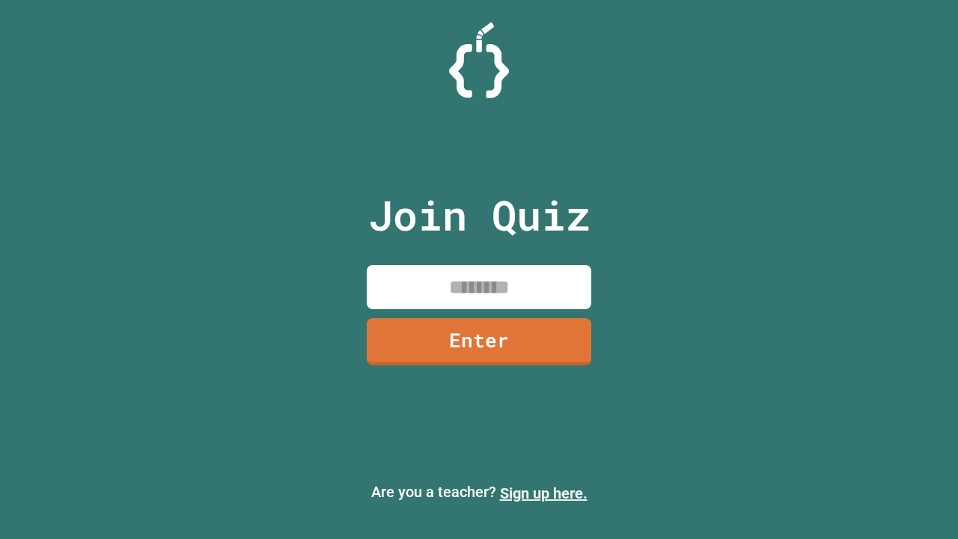
click at [543, 493] on link "Sign up here." at bounding box center [544, 493] width 88 height 18
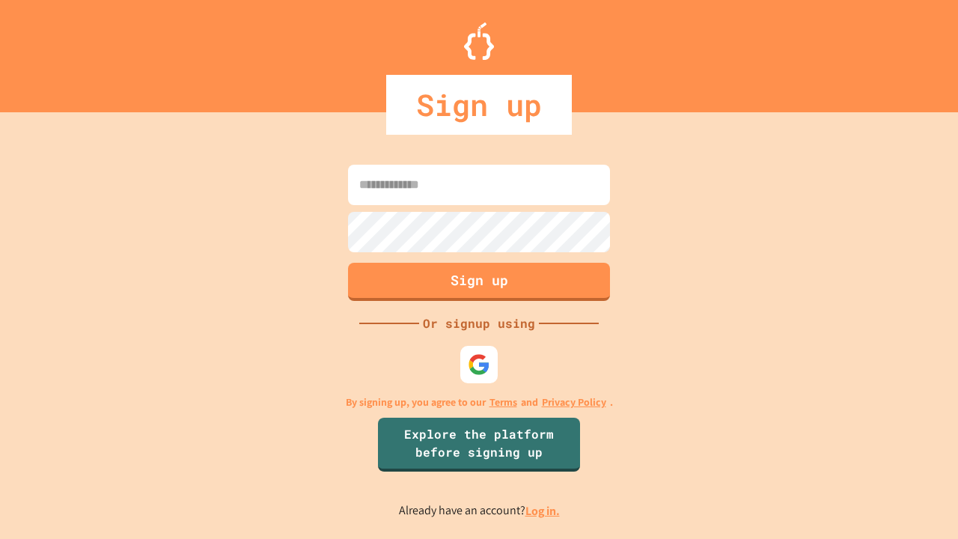
click at [543, 510] on link "Log in." at bounding box center [542, 511] width 34 height 16
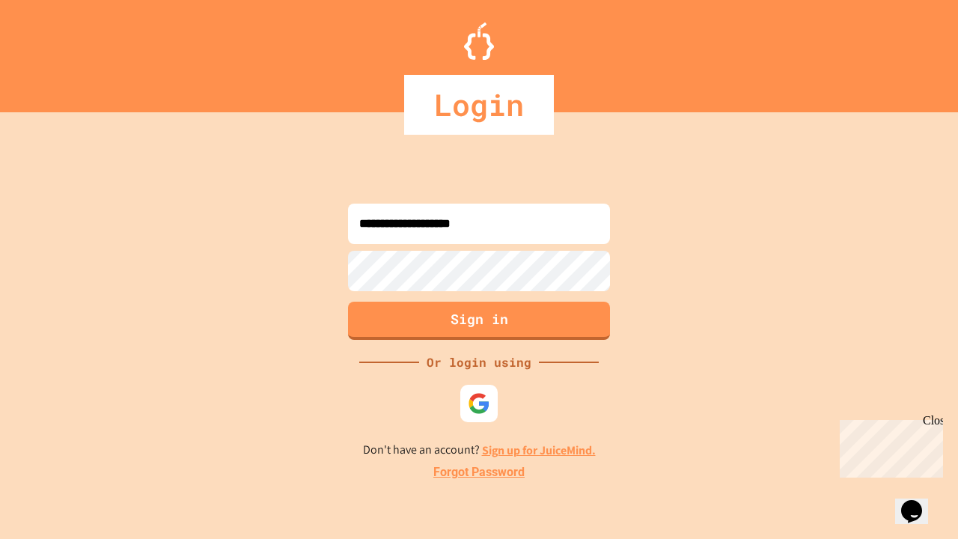
type input "**********"
